Goal: Task Accomplishment & Management: Manage account settings

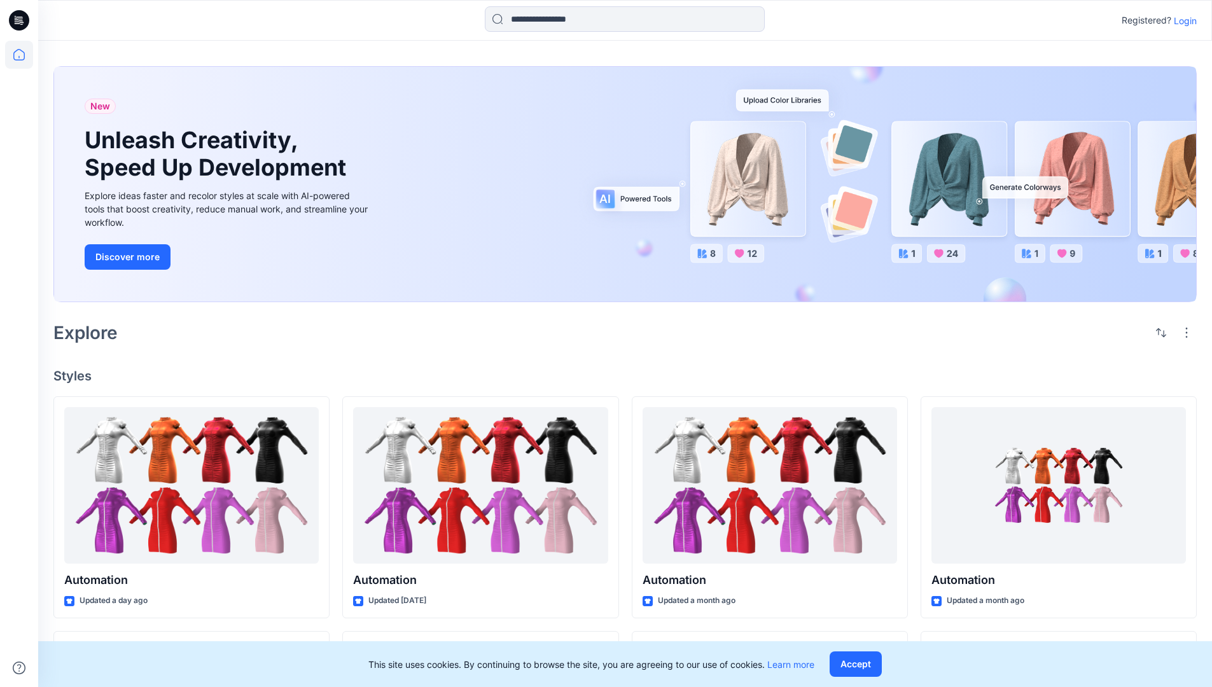
click at [1182, 20] on p "Login" at bounding box center [1185, 20] width 23 height 13
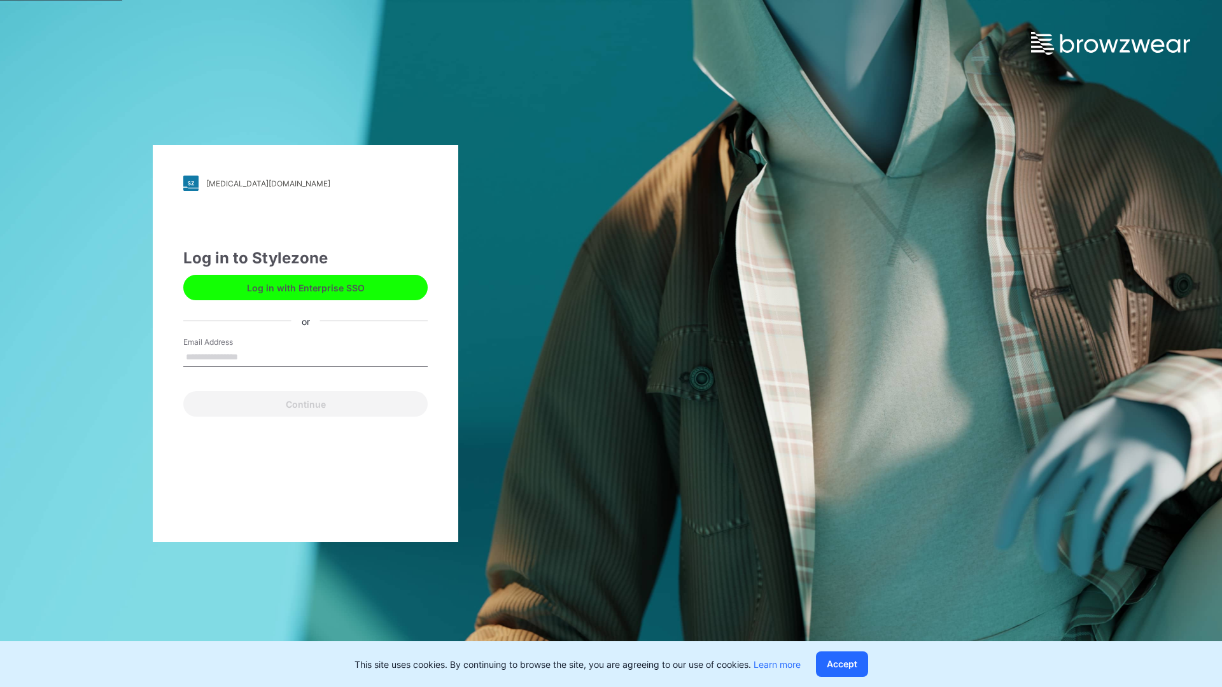
click at [251, 356] on input "Email Address" at bounding box center [305, 357] width 244 height 19
type input "**********"
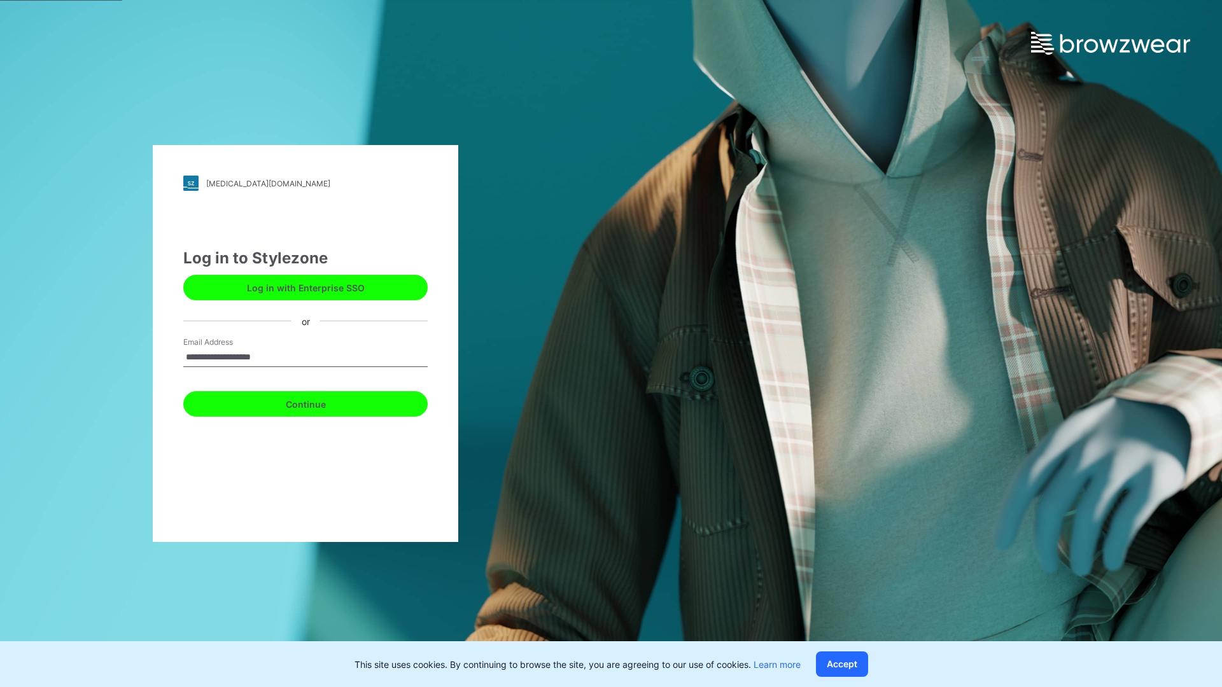
click at [319, 402] on button "Continue" at bounding box center [305, 403] width 244 height 25
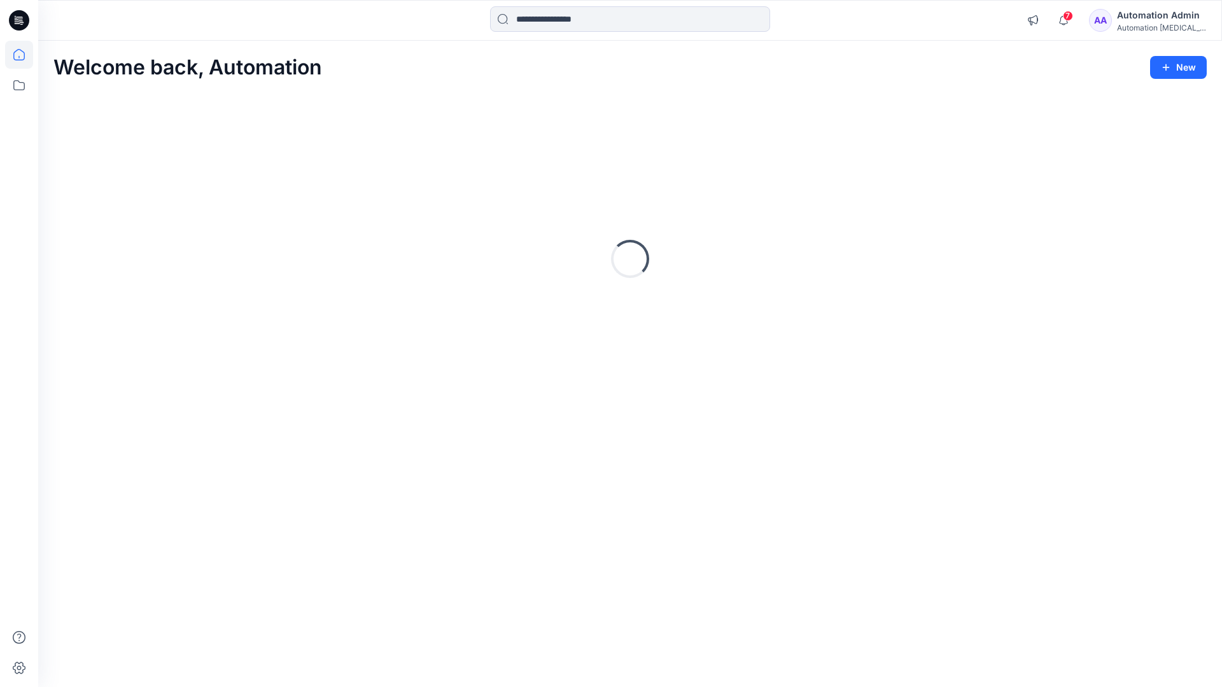
click at [24, 55] on icon at bounding box center [18, 54] width 11 height 11
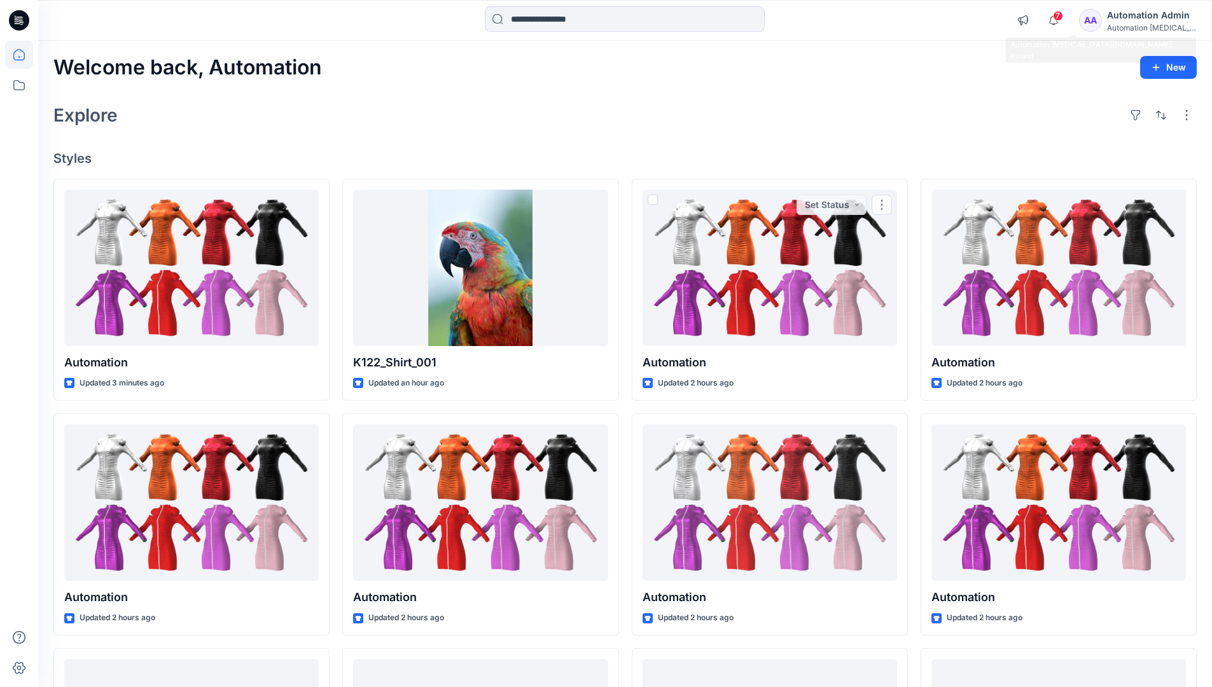
click at [1137, 25] on div "Automation [MEDICAL_DATA]..." at bounding box center [1151, 28] width 89 height 10
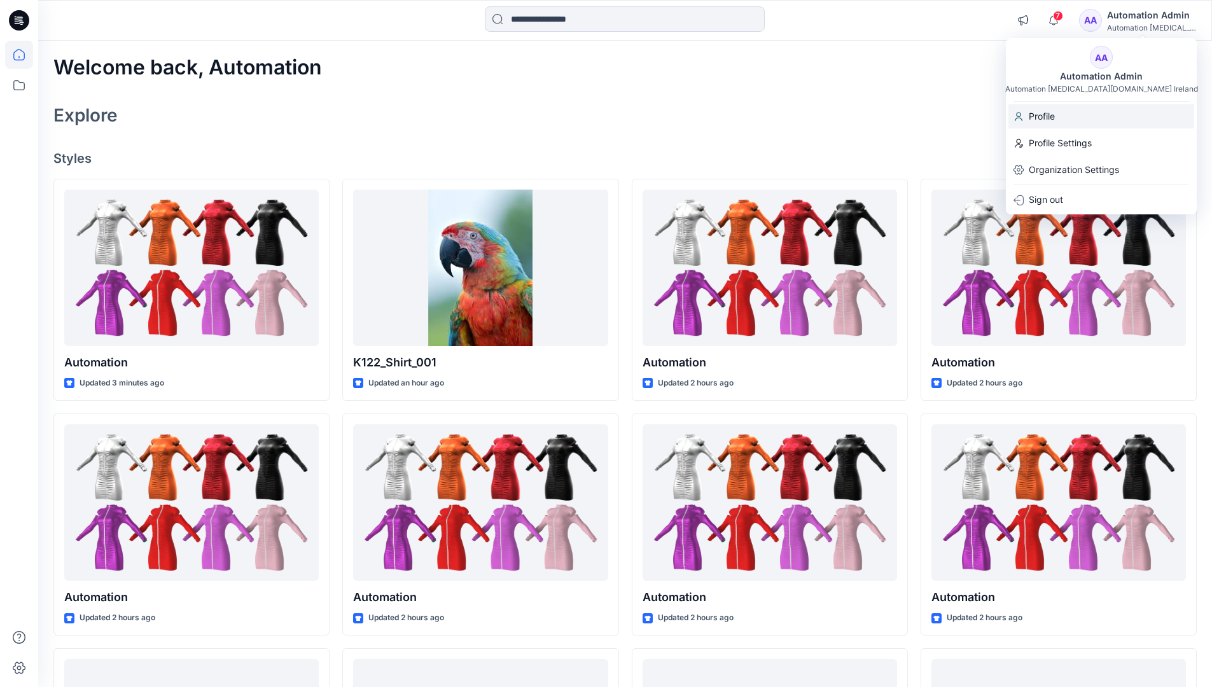
click at [1074, 119] on div "Profile" at bounding box center [1101, 116] width 186 height 24
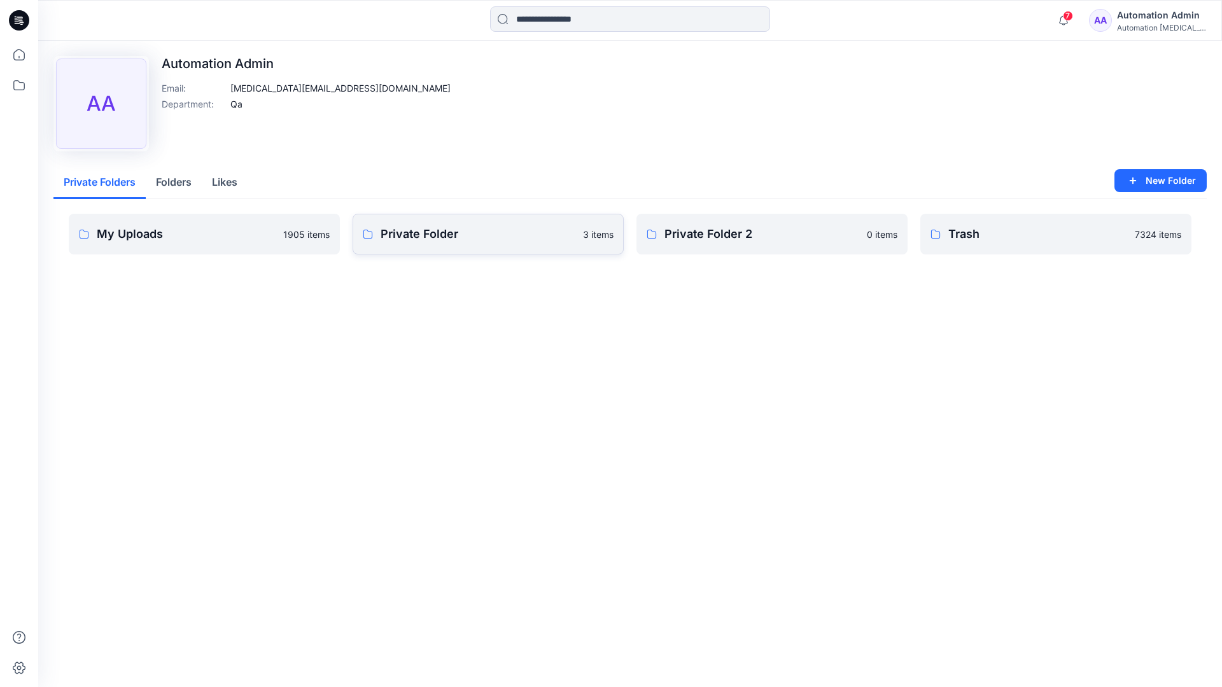
click at [426, 244] on link "Private Folder 3 items" at bounding box center [487, 234] width 271 height 41
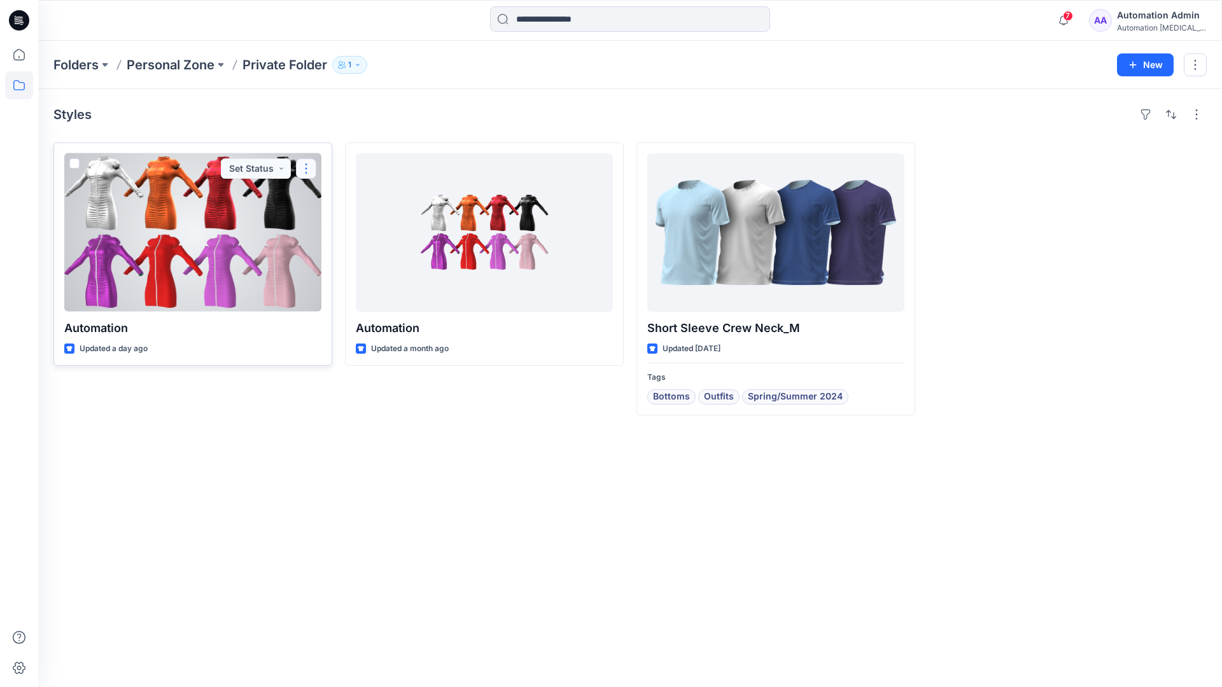
click at [304, 168] on button "button" at bounding box center [306, 168] width 20 height 20
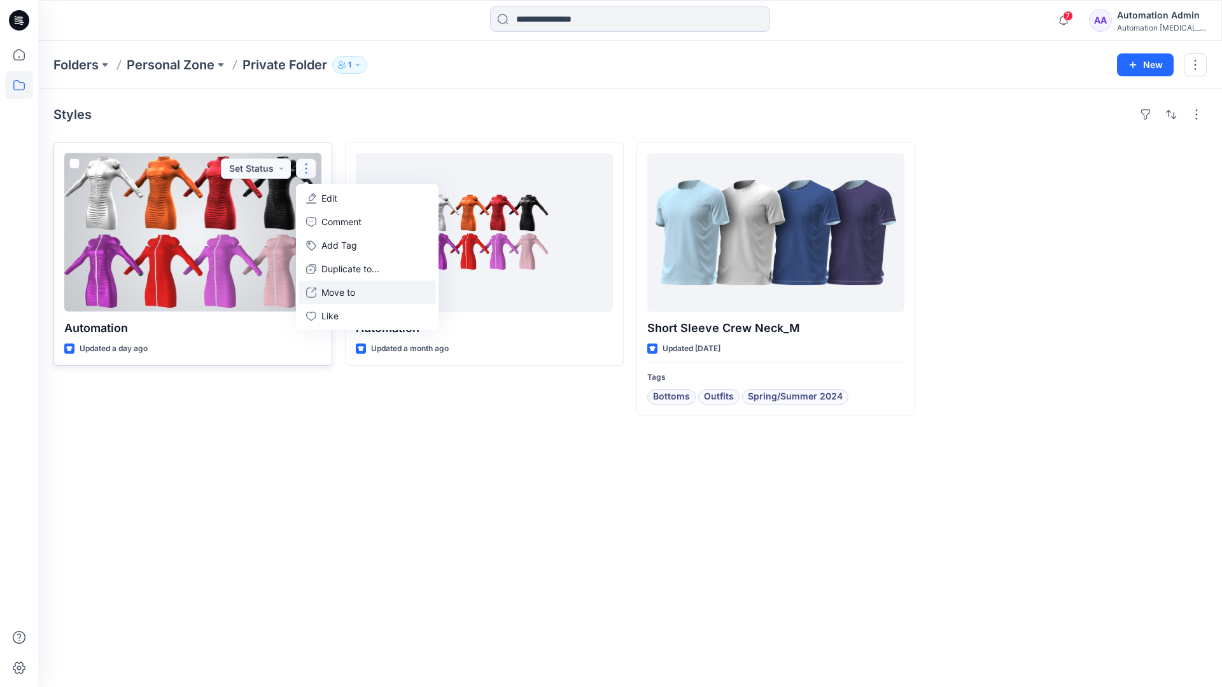
click at [328, 288] on p "Move to" at bounding box center [338, 292] width 34 height 13
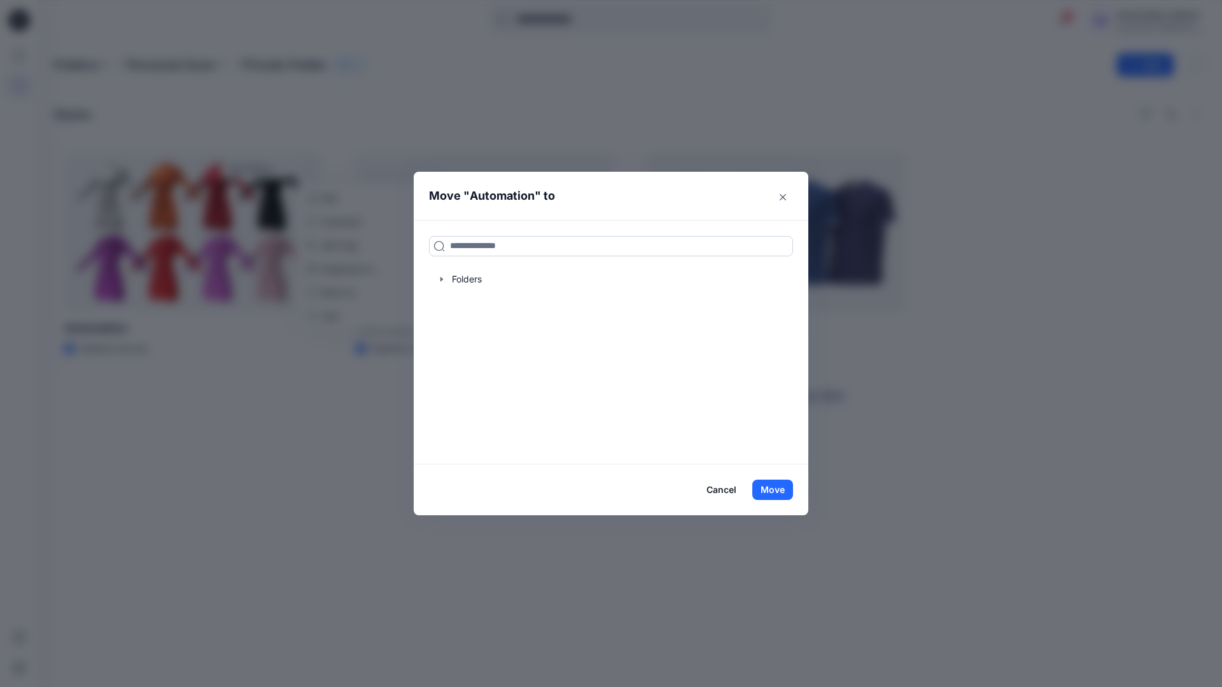
click at [561, 240] on input at bounding box center [611, 246] width 364 height 20
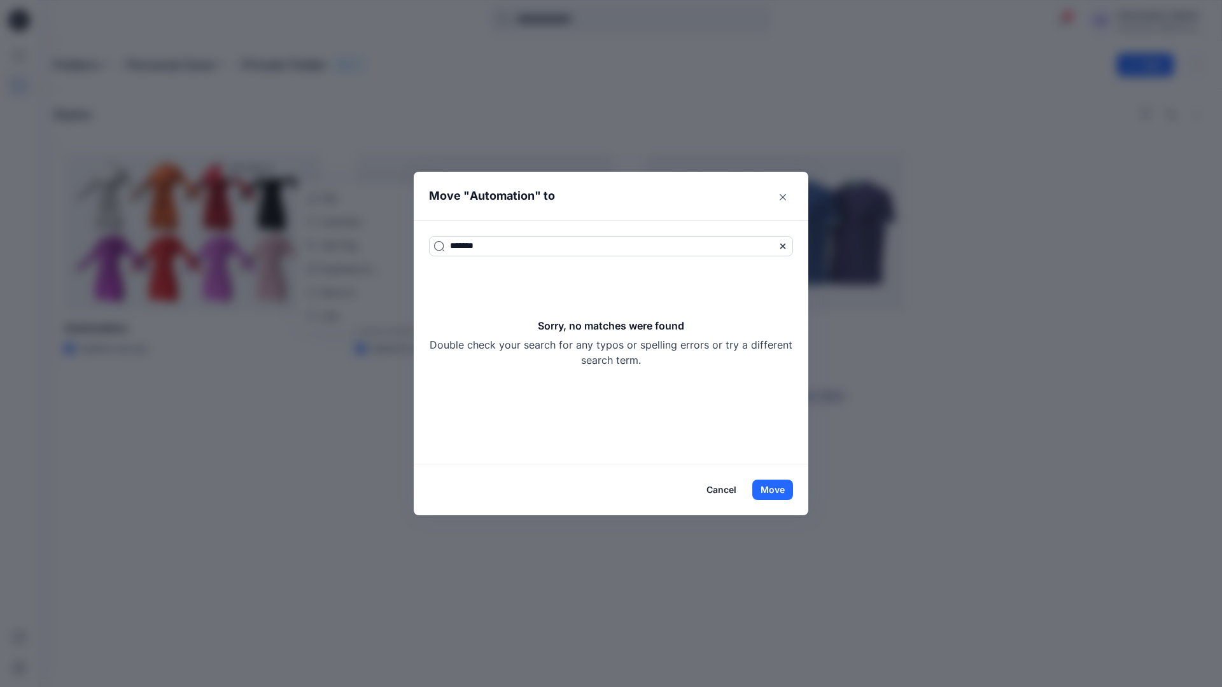
type input "*******"
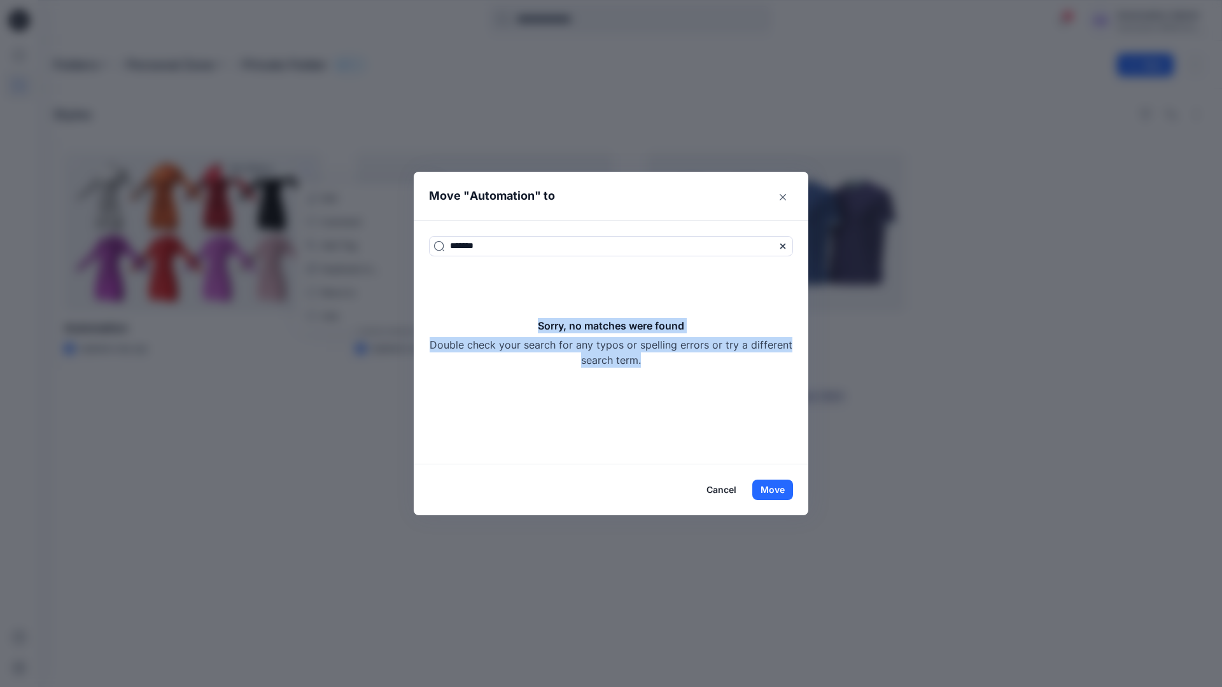
drag, startPoint x: 561, startPoint y: 240, endPoint x: 661, endPoint y: 359, distance: 154.9
click at [661, 359] on div "Sorry, no matches were found Double check your search for any typos or spelling…" at bounding box center [611, 343] width 364 height 50
click at [782, 489] on button "Move" at bounding box center [772, 490] width 41 height 20
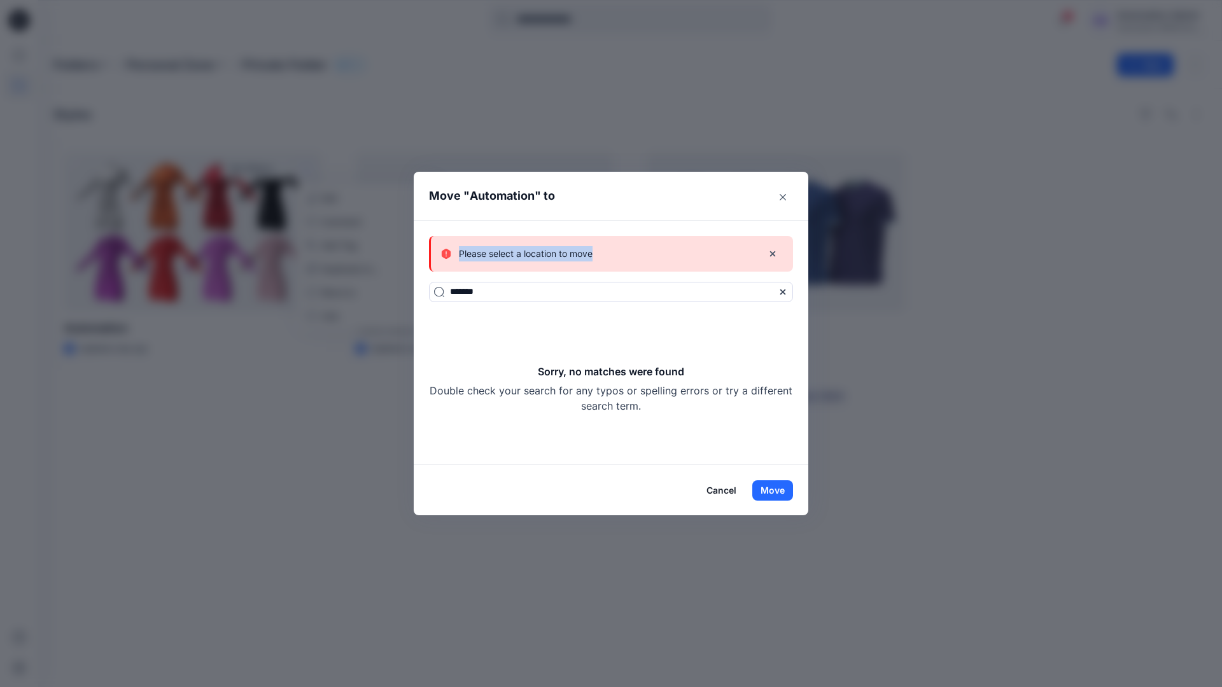
drag, startPoint x: 782, startPoint y: 489, endPoint x: 593, endPoint y: 254, distance: 300.9
click at [593, 254] on div "Please select a location to move" at bounding box center [596, 253] width 311 height 15
click at [725, 489] on button "Cancel" at bounding box center [721, 490] width 46 height 20
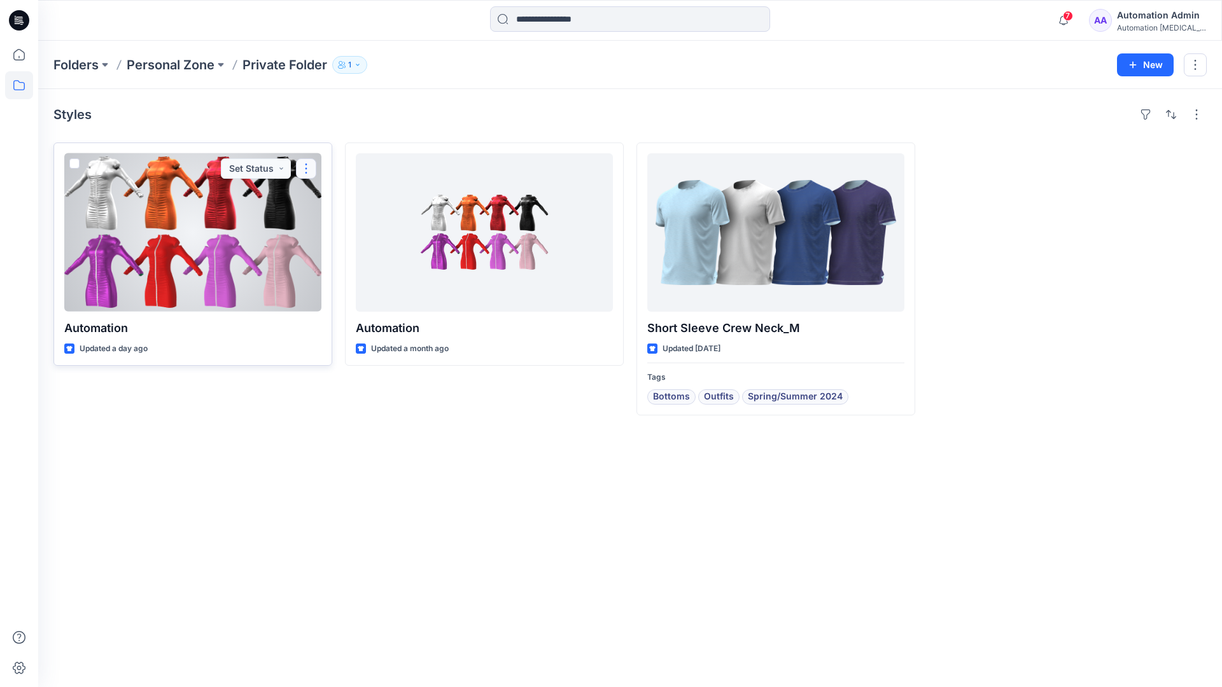
click at [307, 168] on button "button" at bounding box center [306, 168] width 20 height 20
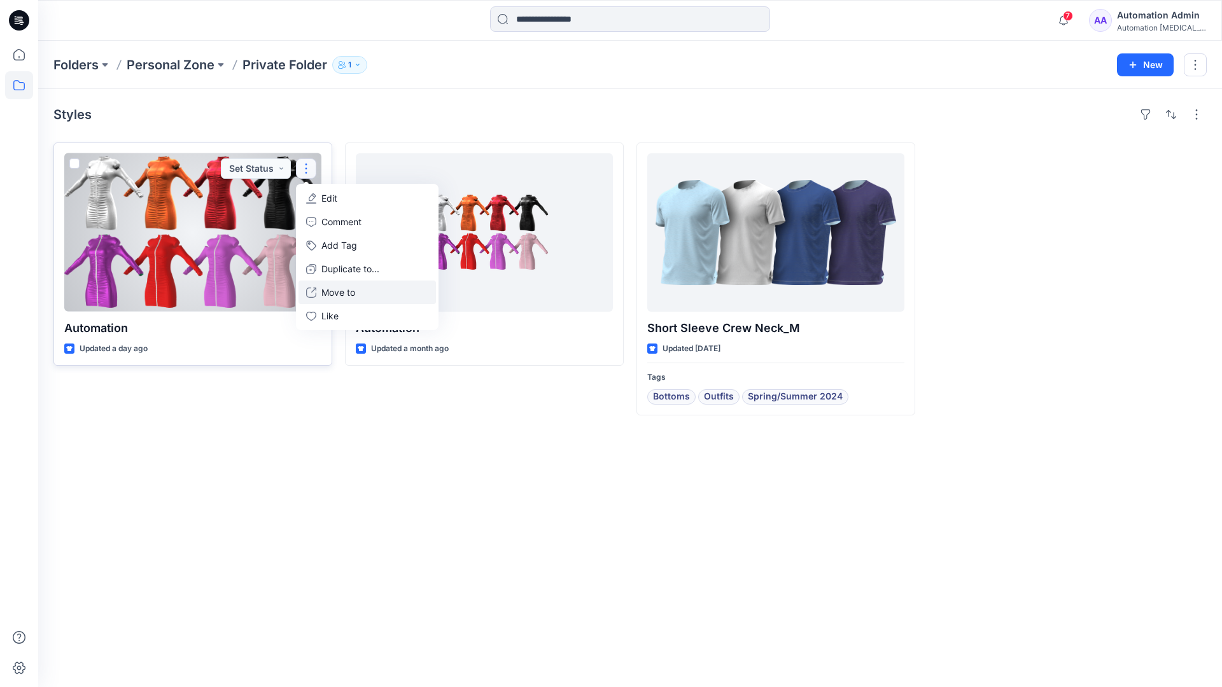
click at [345, 289] on p "Move to" at bounding box center [338, 292] width 34 height 13
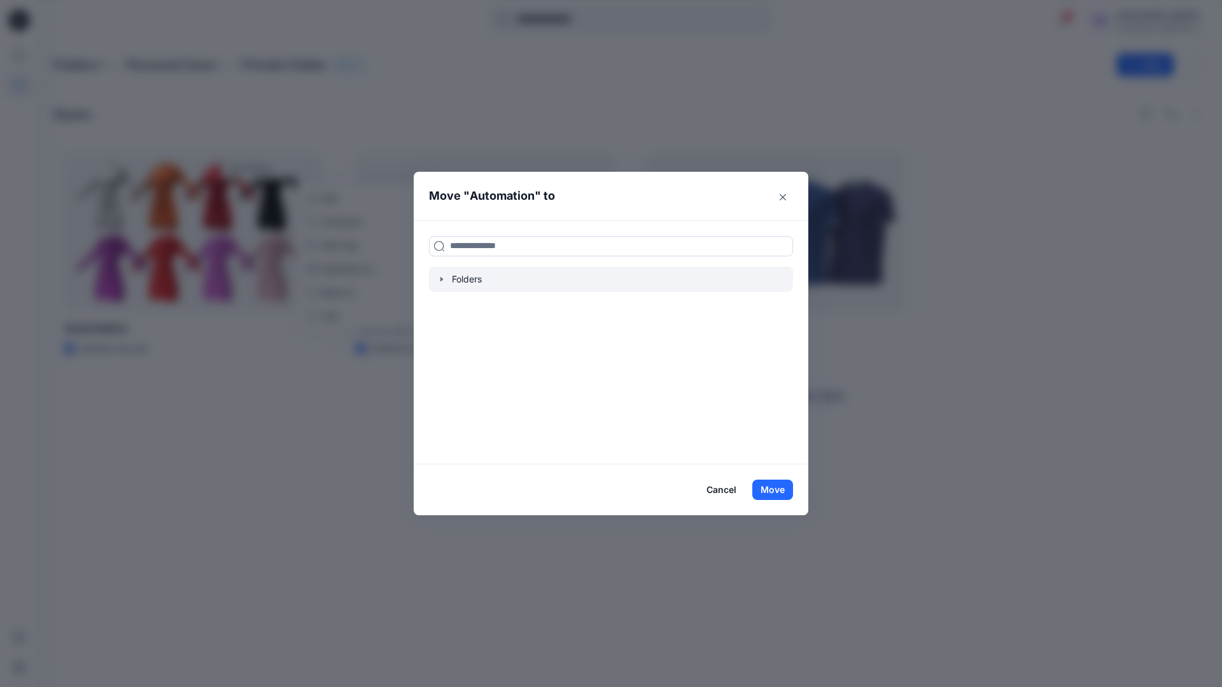
click at [443, 281] on icon "button" at bounding box center [441, 279] width 10 height 10
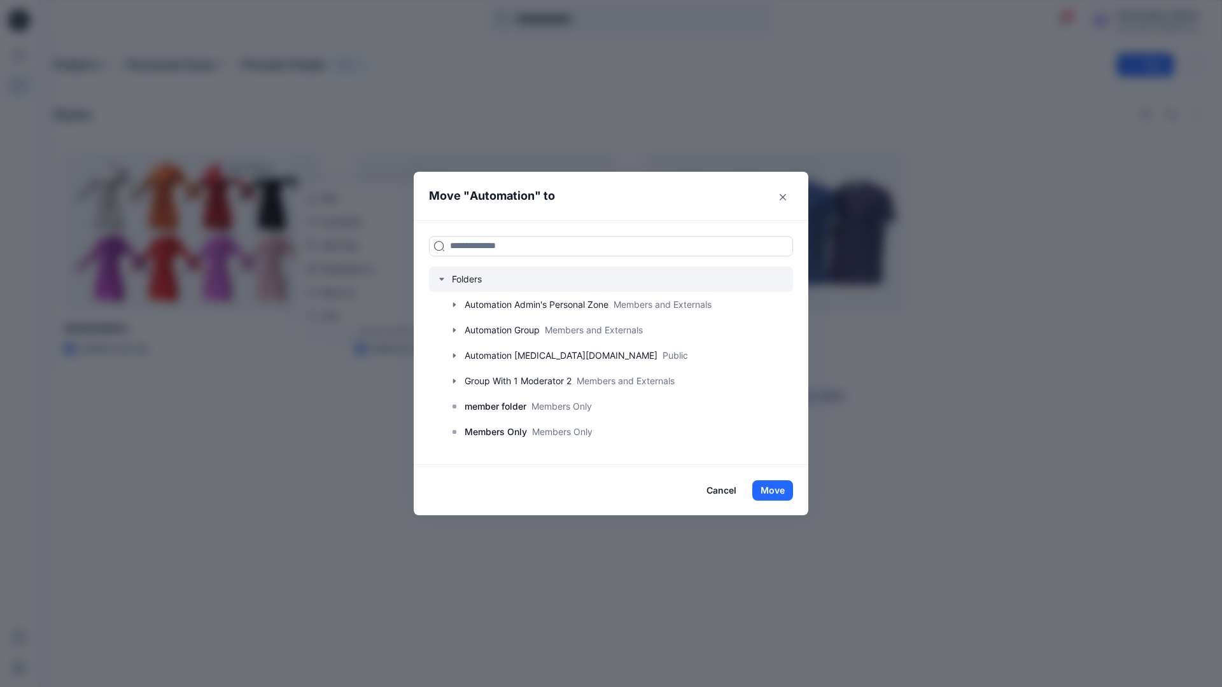
scroll to position [100, 0]
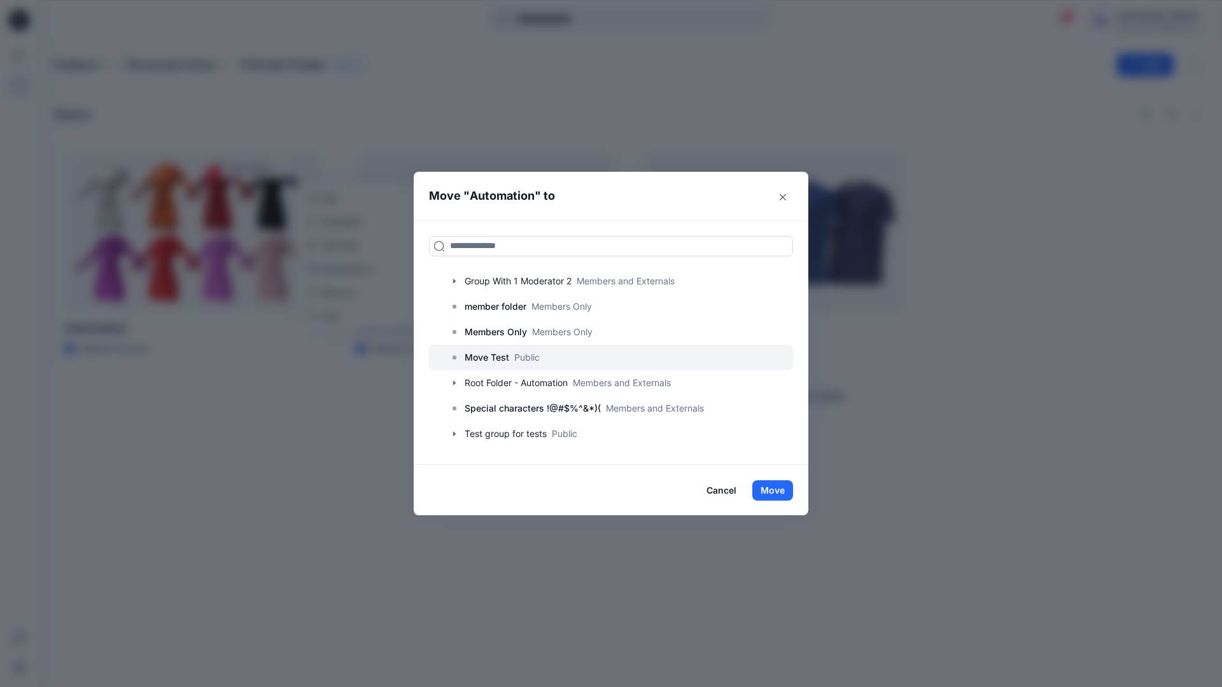
click at [494, 356] on p "Move Test" at bounding box center [486, 357] width 45 height 15
click at [776, 490] on button "Move" at bounding box center [772, 490] width 41 height 20
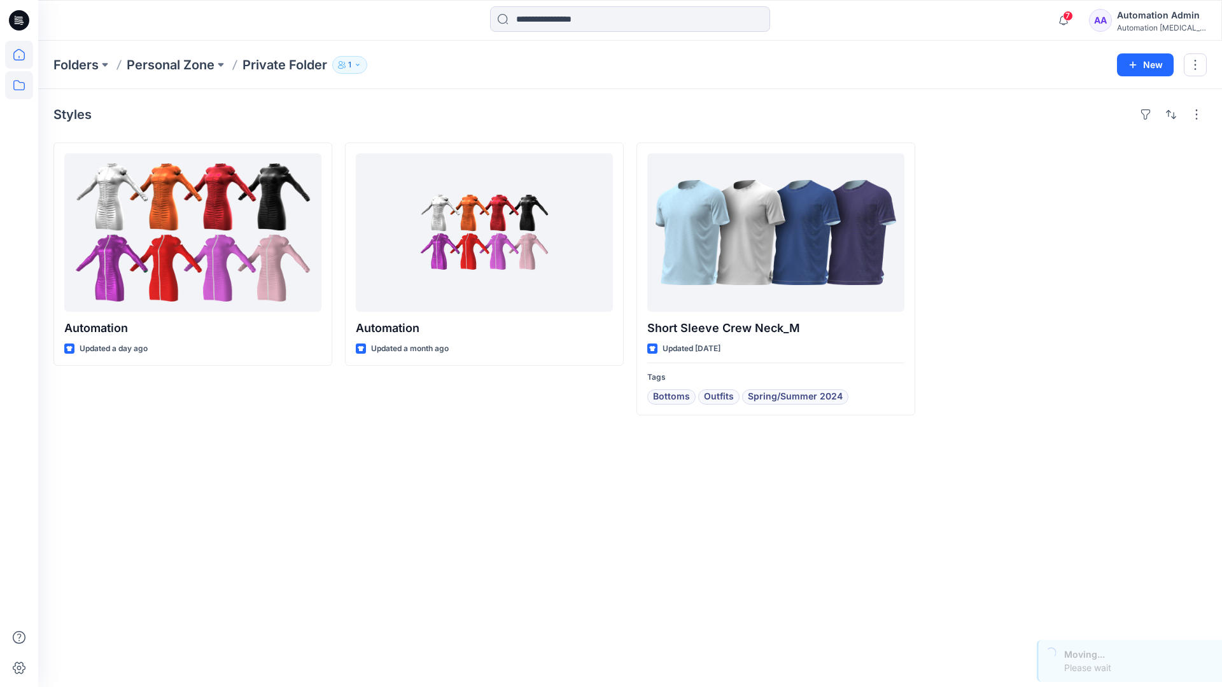
click at [20, 52] on icon at bounding box center [19, 55] width 28 height 28
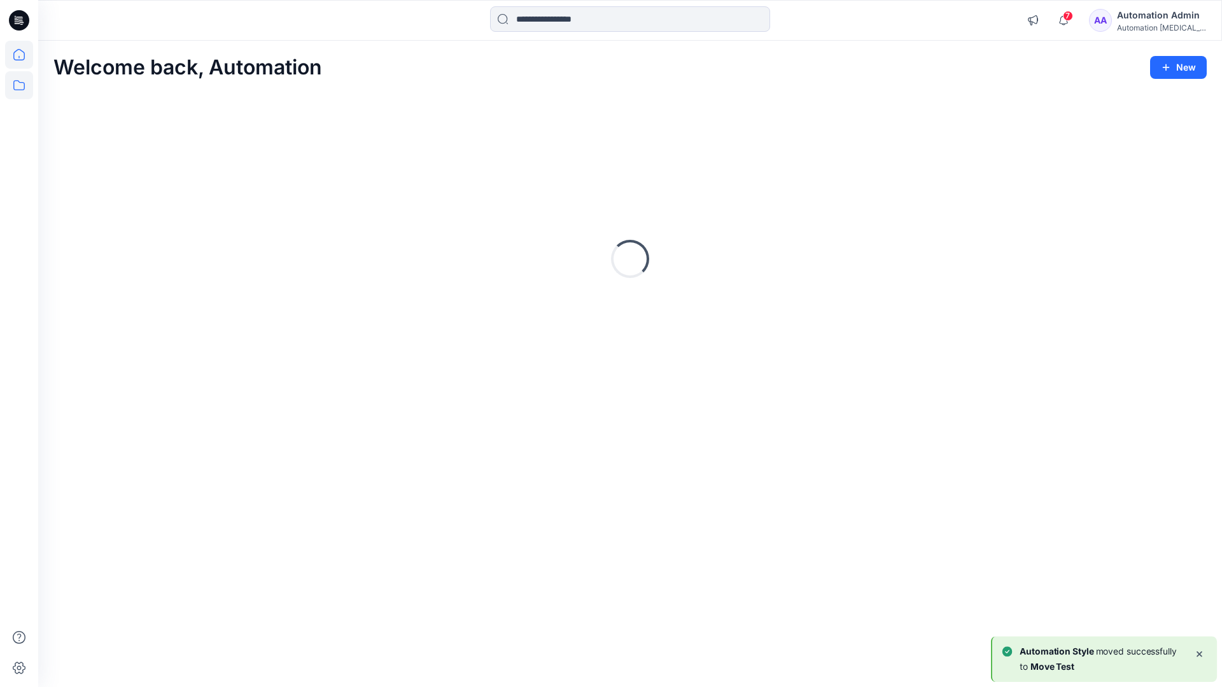
click at [21, 83] on icon at bounding box center [19, 85] width 28 height 28
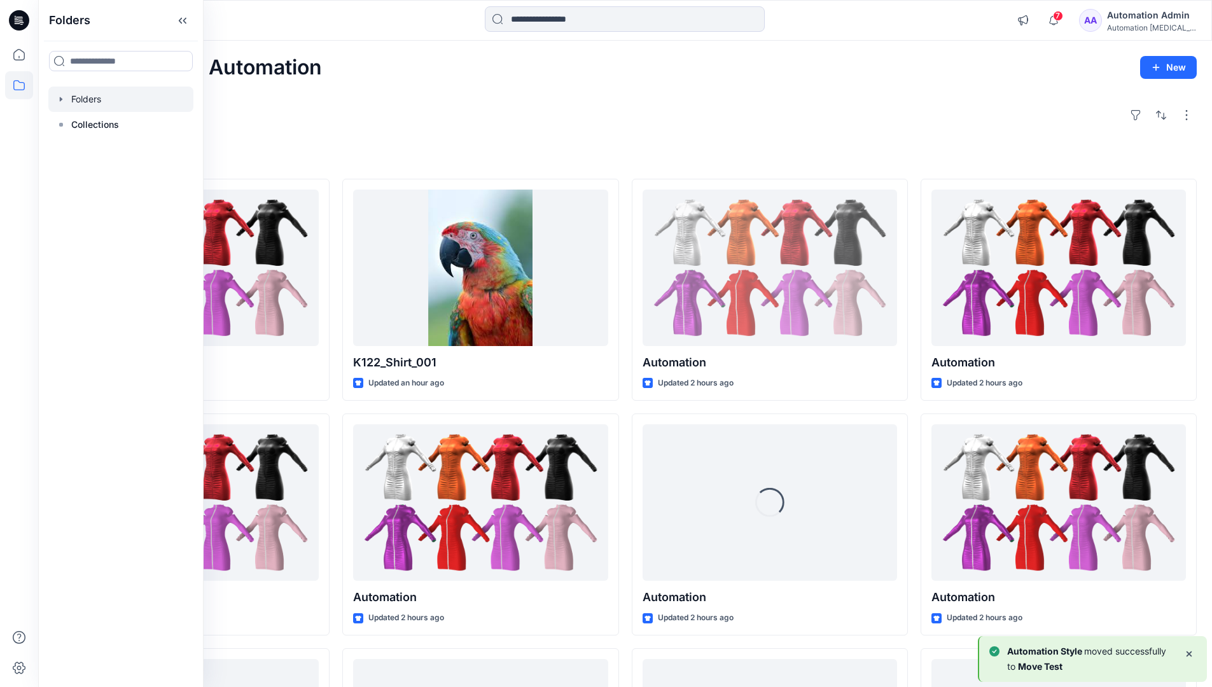
click at [85, 101] on div at bounding box center [120, 99] width 145 height 25
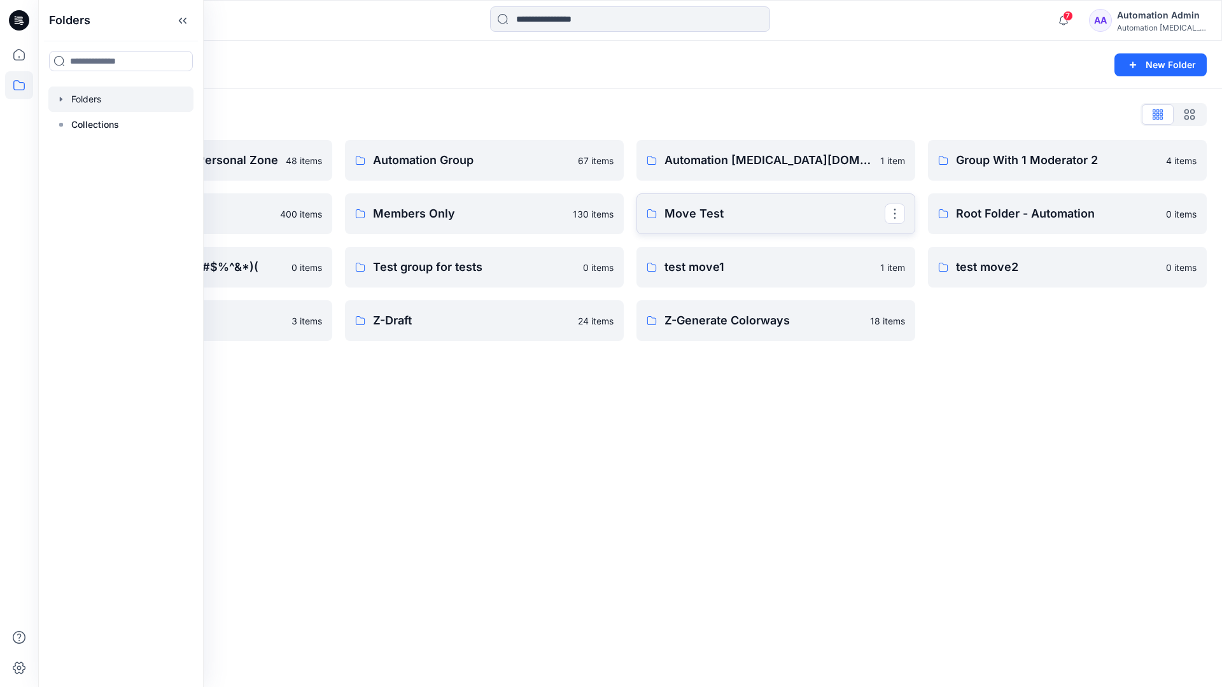
click at [865, 227] on link "Move Test" at bounding box center [775, 213] width 279 height 41
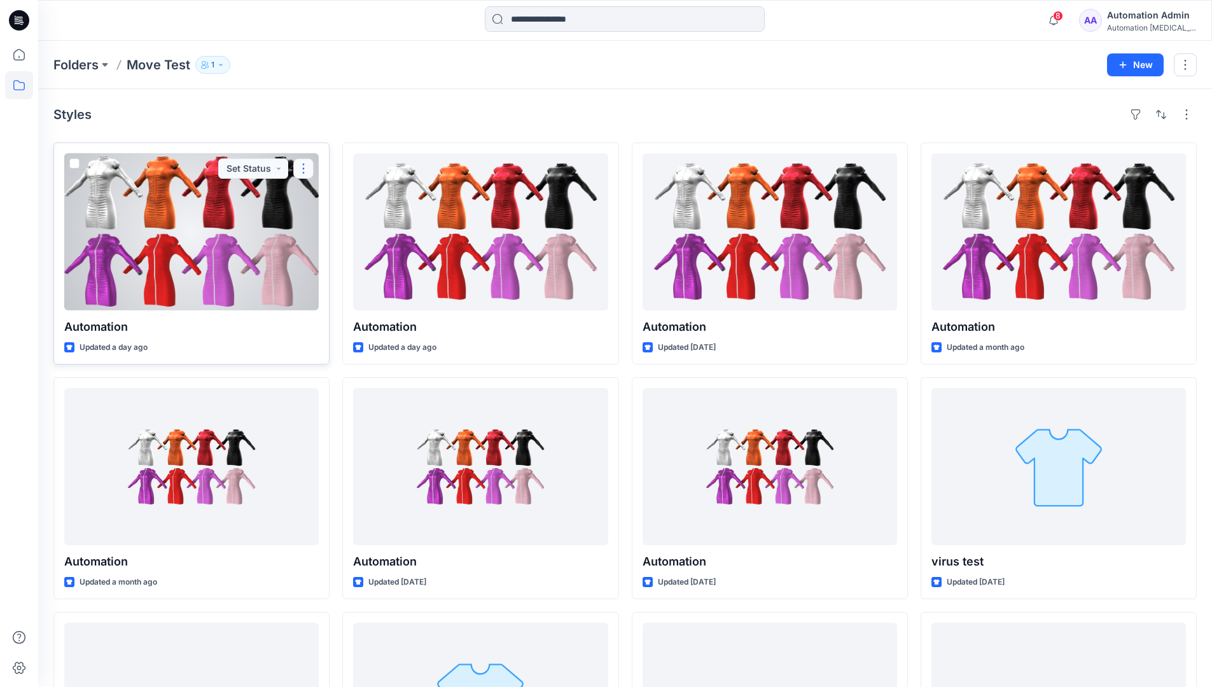
click at [303, 170] on button "button" at bounding box center [303, 168] width 20 height 20
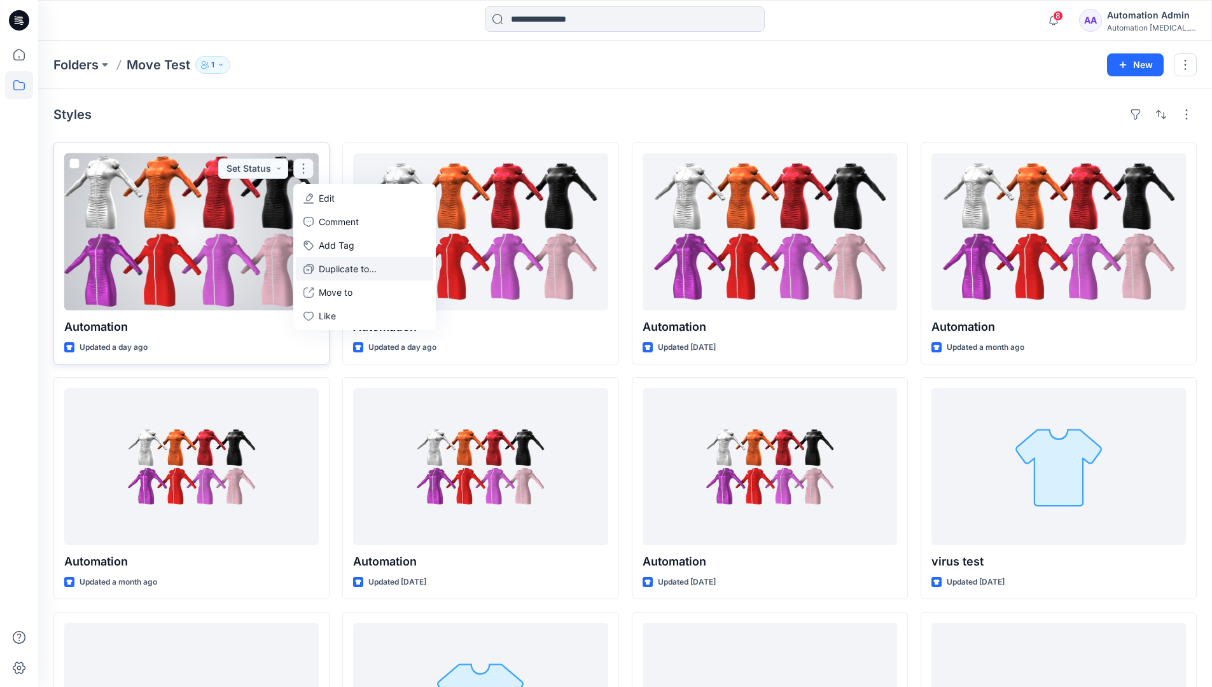
click at [328, 263] on p "Duplicate to..." at bounding box center [348, 268] width 58 height 13
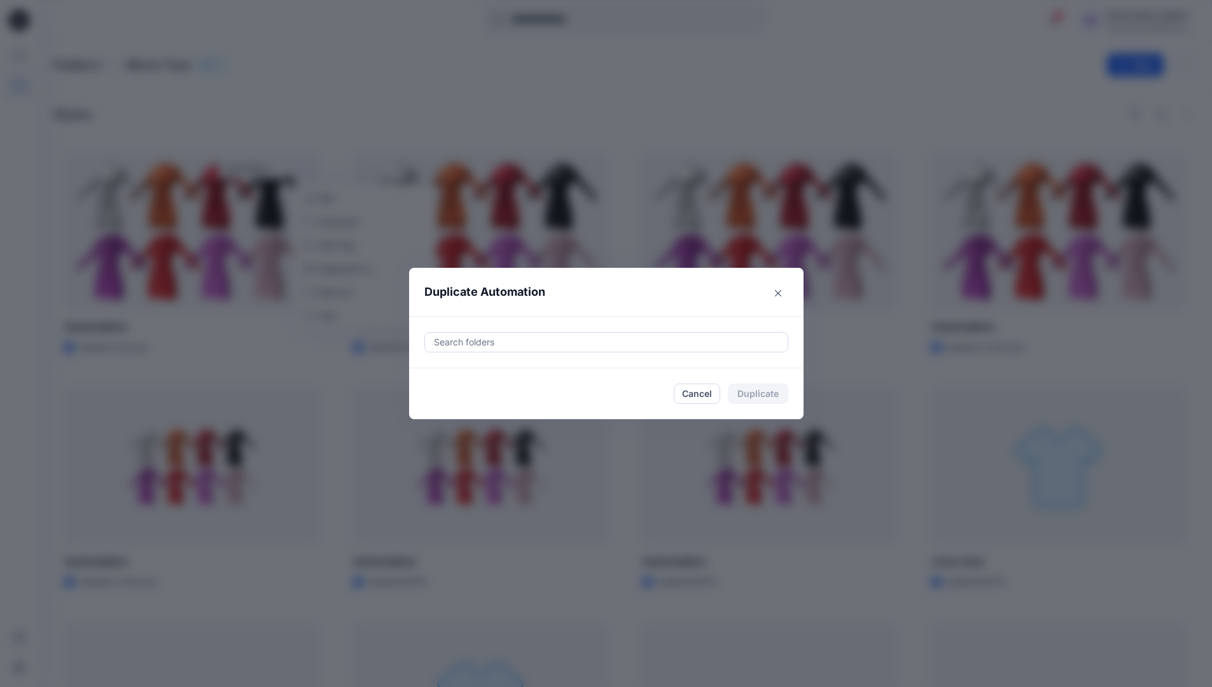
click at [474, 336] on div at bounding box center [606, 342] width 347 height 15
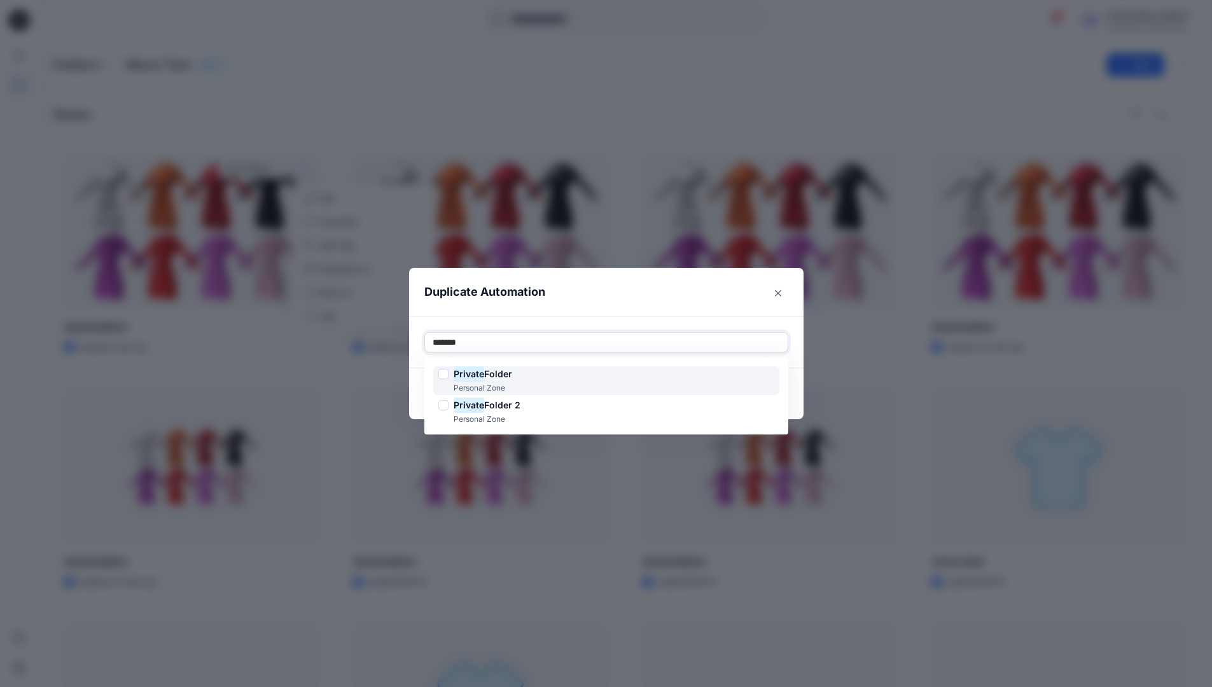
click at [500, 370] on span "Folder" at bounding box center [498, 373] width 28 height 11
type input "*******"
click at [605, 304] on header "Duplicate Automation" at bounding box center [593, 292] width 369 height 48
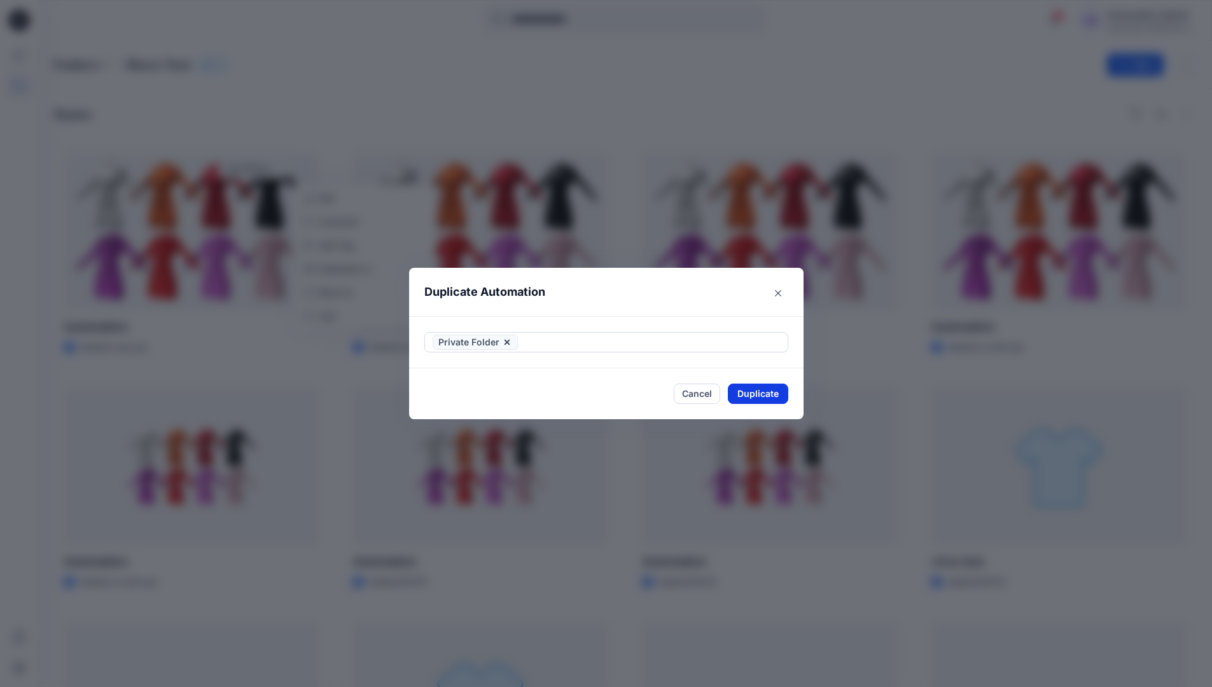
click at [772, 388] on button "Duplicate" at bounding box center [758, 394] width 60 height 20
click at [720, 393] on button "Cancel" at bounding box center [697, 394] width 46 height 22
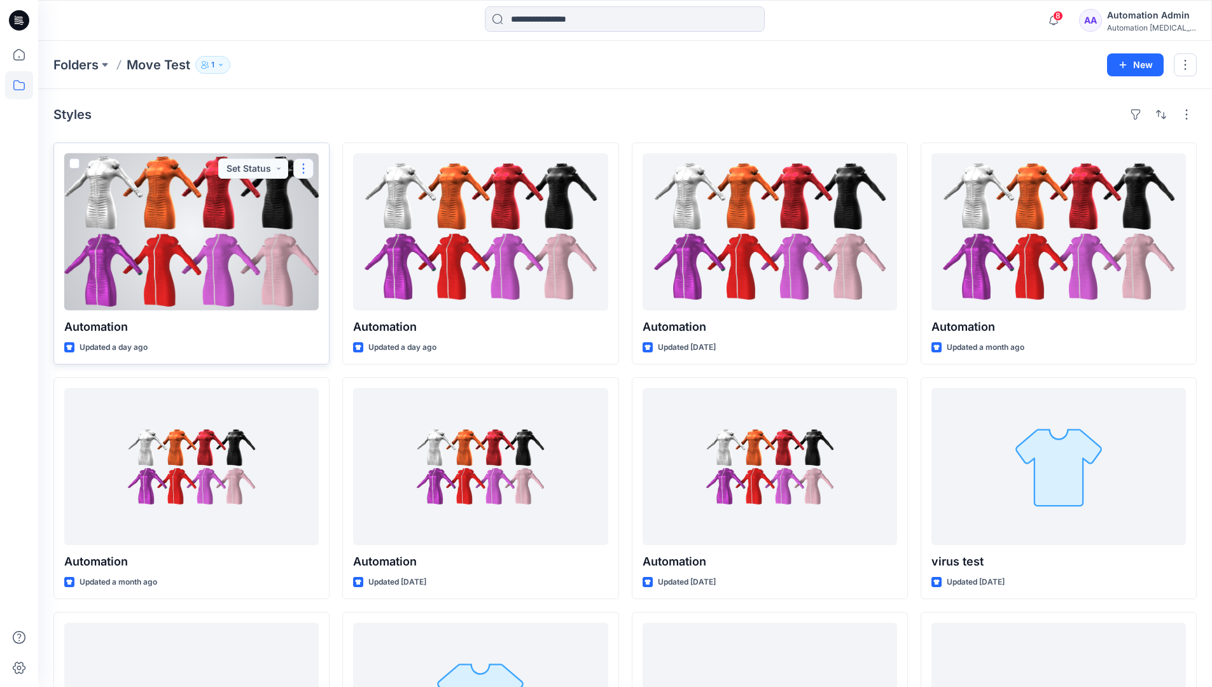
click at [303, 169] on button "button" at bounding box center [303, 168] width 20 height 20
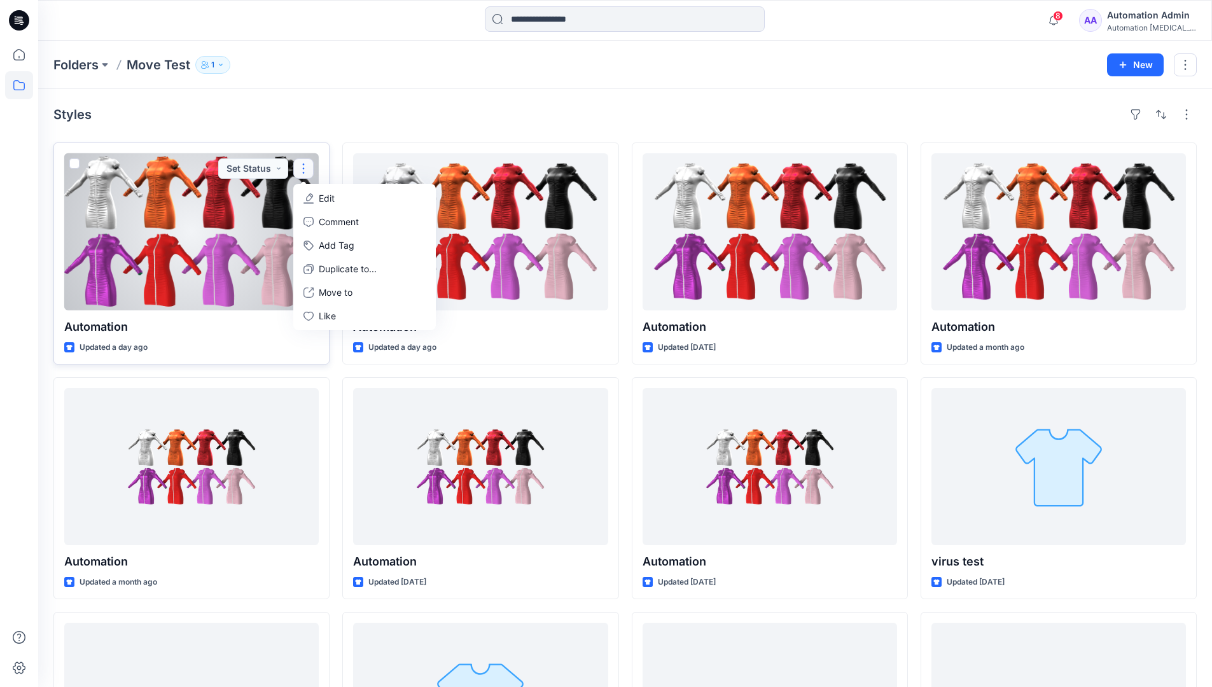
click at [322, 198] on p "Edit" at bounding box center [327, 198] width 16 height 13
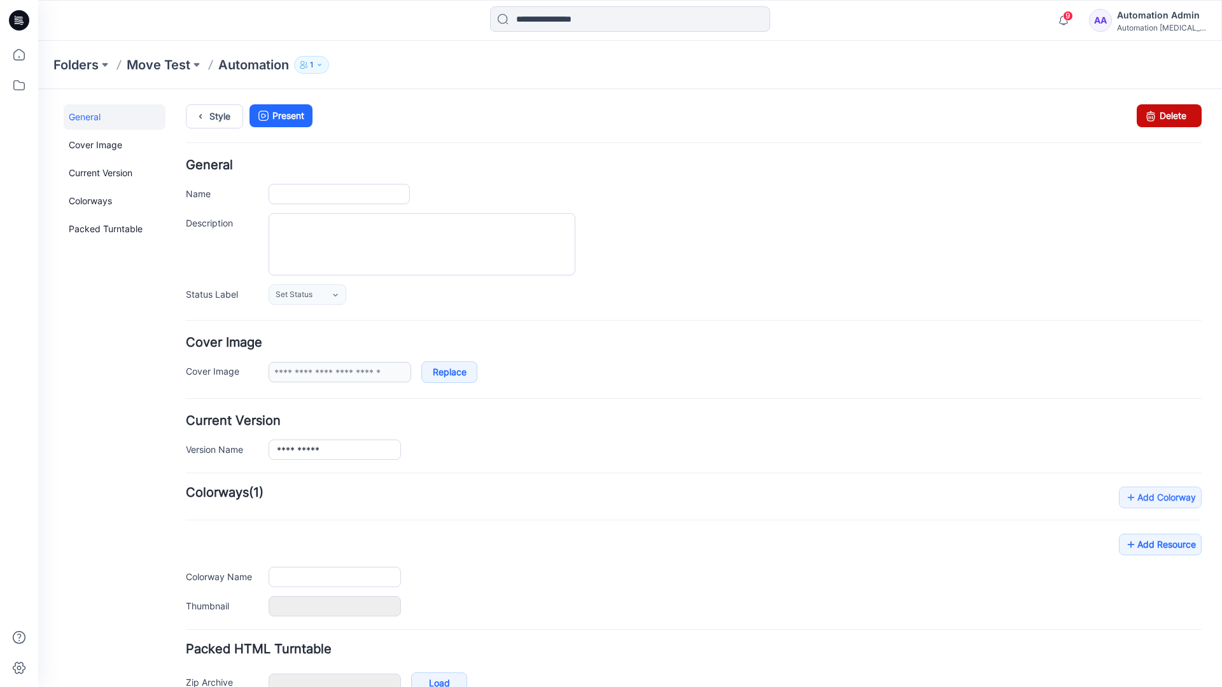
click at [1141, 118] on icon at bounding box center [1150, 115] width 18 height 23
type input "**********"
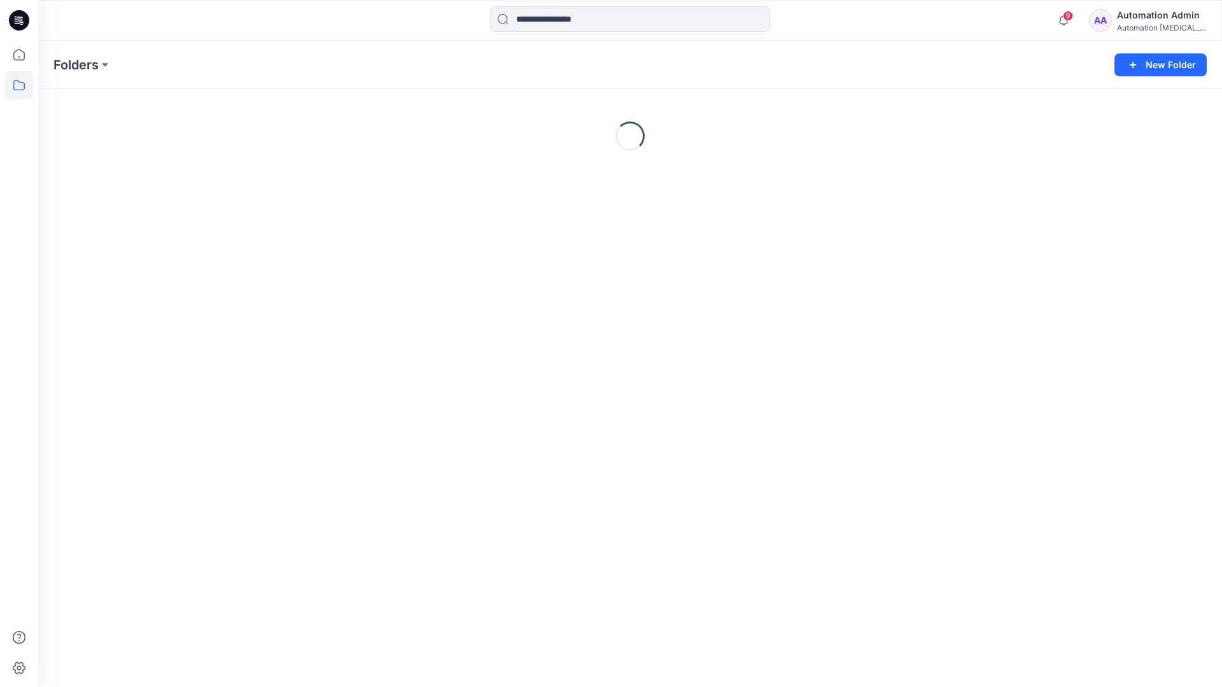
click at [1138, 18] on div "Automation Admin" at bounding box center [1161, 15] width 89 height 15
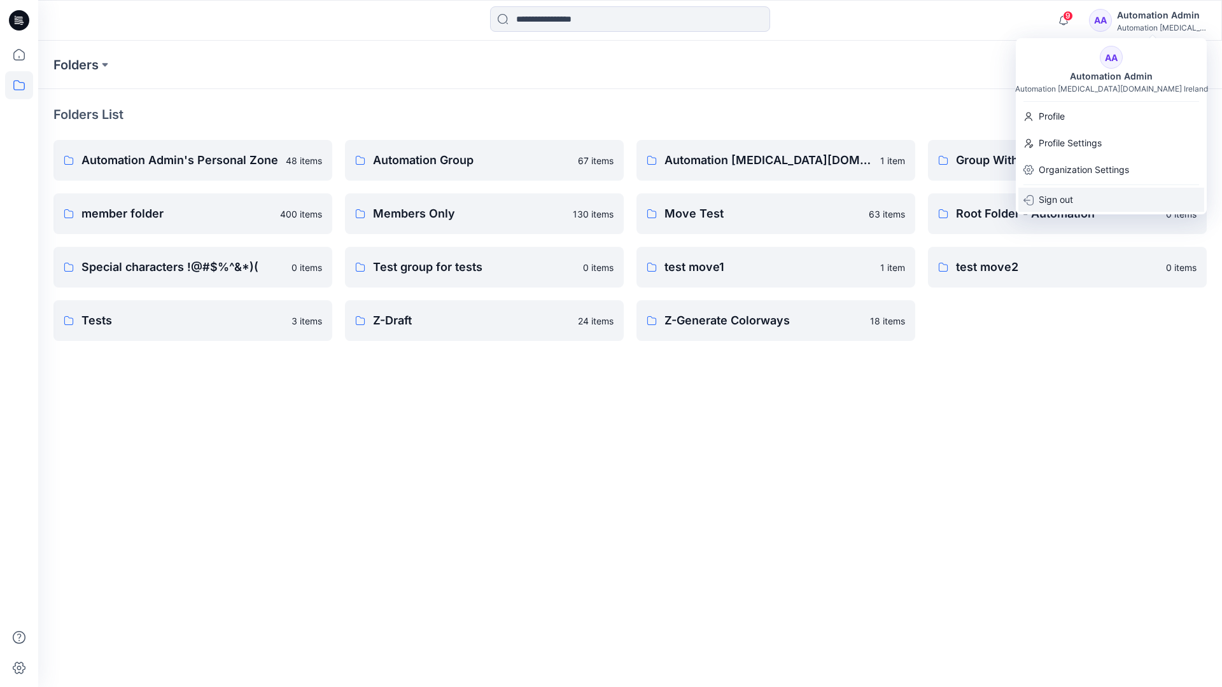
click at [1057, 195] on p "Sign out" at bounding box center [1055, 200] width 34 height 24
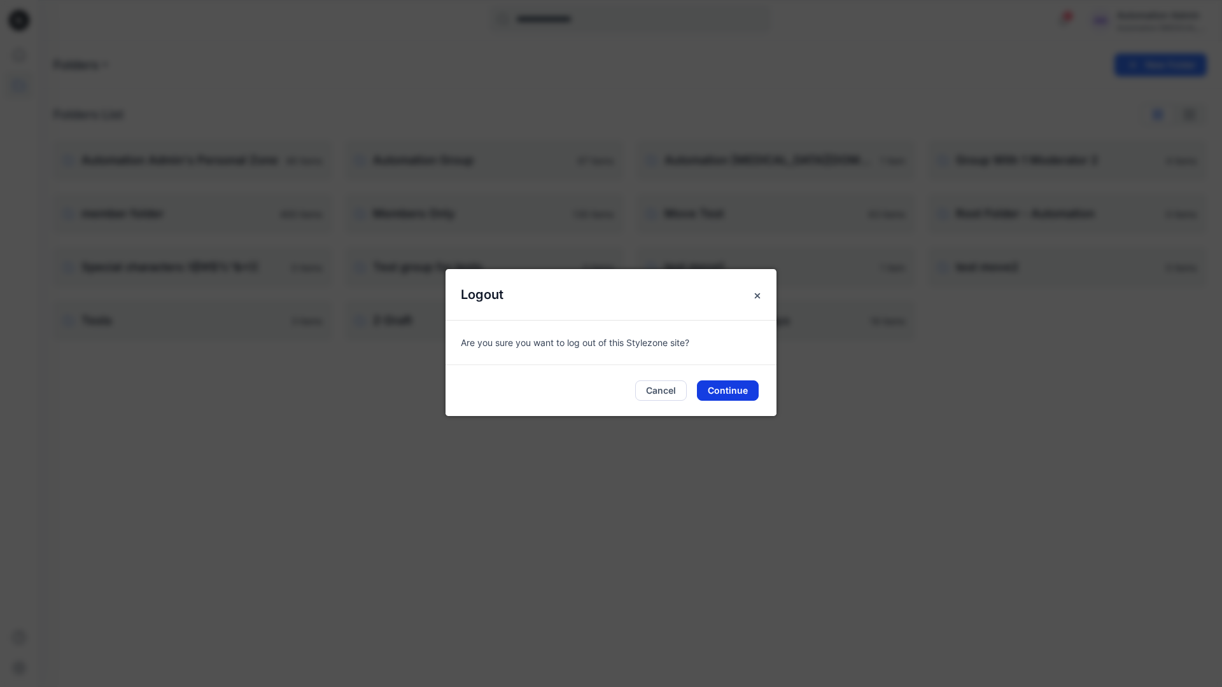
click at [737, 388] on button "Continue" at bounding box center [728, 390] width 62 height 20
